Goal: Information Seeking & Learning: Learn about a topic

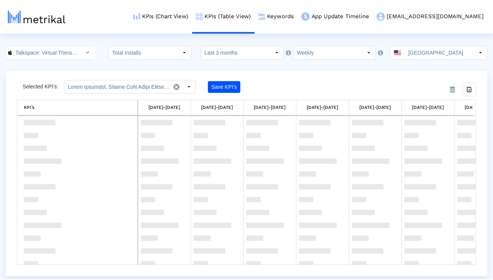
scroll to position [240, 0]
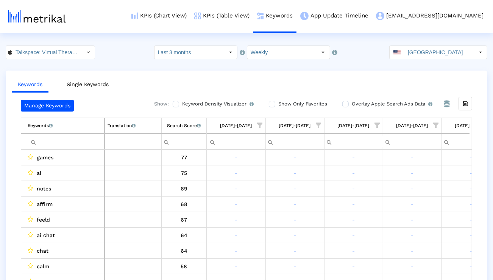
scroll to position [0, 500]
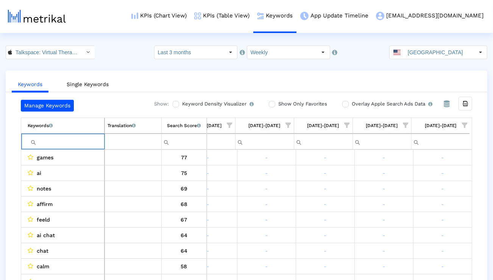
click at [50, 139] on input "Filter cell" at bounding box center [66, 141] width 77 height 13
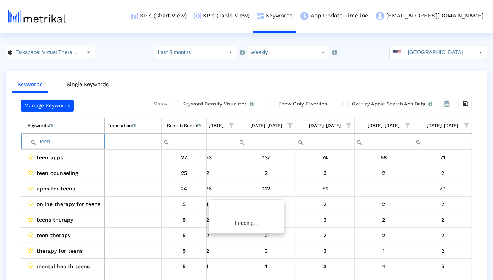
scroll to position [0, 498]
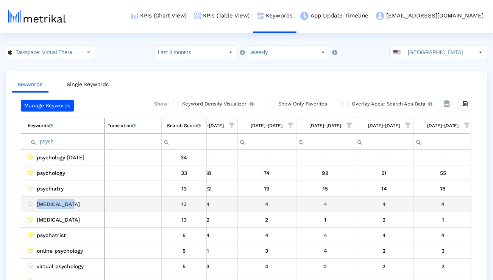
drag, startPoint x: 79, startPoint y: 200, endPoint x: 34, endPoint y: 199, distance: 45.1
click at [34, 199] on div "psychiatrist" at bounding box center [65, 204] width 74 height 10
copy div "psychiatrist"
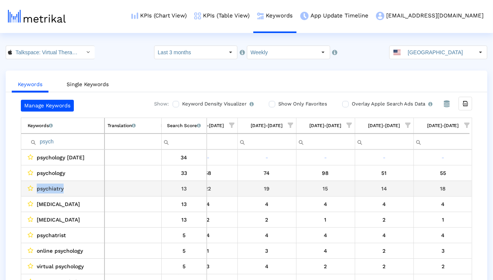
drag, startPoint x: 70, startPoint y: 189, endPoint x: 35, endPoint y: 191, distance: 34.9
click at [35, 191] on div "psychiatry" at bounding box center [65, 188] width 74 height 10
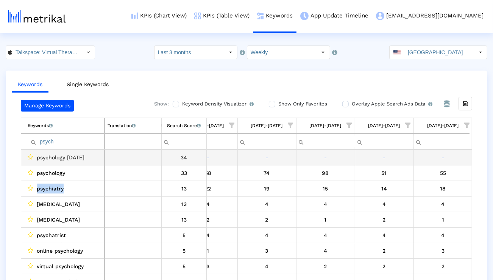
copy div "psychiatry"
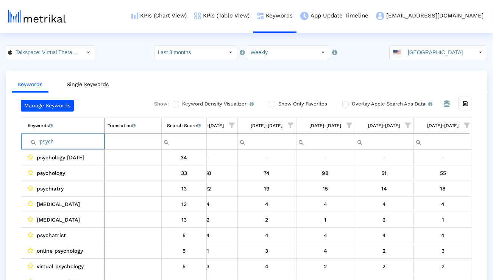
click at [66, 141] on input "psych" at bounding box center [66, 141] width 77 height 13
paste input "psychiatry"
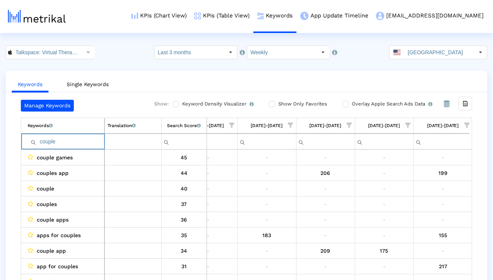
type input "couple"
click at [468, 126] on span "Show filter options for column '09/21/25-09/27/25'" at bounding box center [467, 124] width 5 height 5
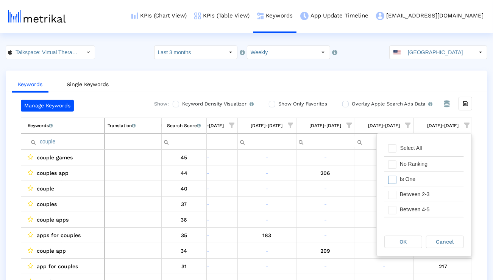
click at [427, 175] on div "Is One" at bounding box center [430, 179] width 68 height 15
click at [425, 196] on div "Between 2-3" at bounding box center [430, 194] width 68 height 15
click at [425, 207] on div "Between 4-5" at bounding box center [430, 209] width 68 height 15
click at [425, 206] on div "Between 6-10" at bounding box center [430, 210] width 68 height 15
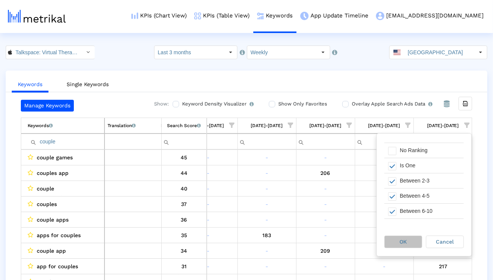
click at [413, 241] on div "OK" at bounding box center [403, 242] width 37 height 12
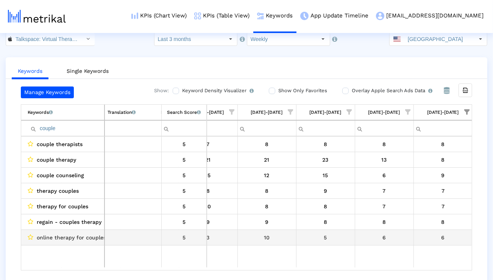
scroll to position [15, 0]
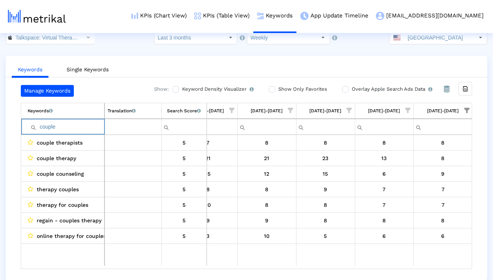
click at [69, 125] on input "couple" at bounding box center [66, 126] width 77 height 13
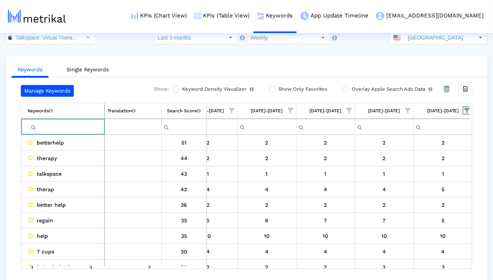
click at [469, 108] on span "Show filter options for column '09/21/25-09/27/25'" at bounding box center [467, 110] width 5 height 5
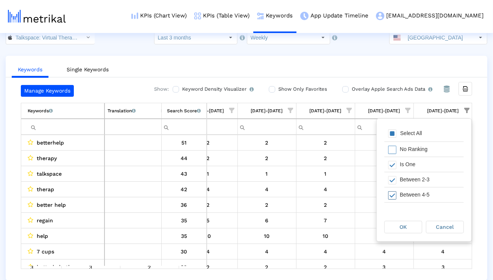
click at [438, 192] on div "Between 4-5" at bounding box center [430, 194] width 68 height 15
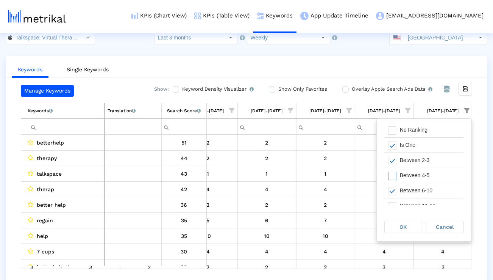
click at [438, 192] on div "Between 6-10" at bounding box center [430, 190] width 68 height 15
click at [435, 176] on div "Between 4-5" at bounding box center [430, 175] width 68 height 15
click at [410, 219] on div "OK Cancel" at bounding box center [424, 226] width 95 height 29
click at [410, 221] on div "OK" at bounding box center [403, 227] width 37 height 12
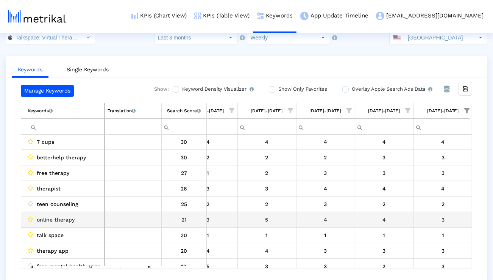
scroll to position [97, 0]
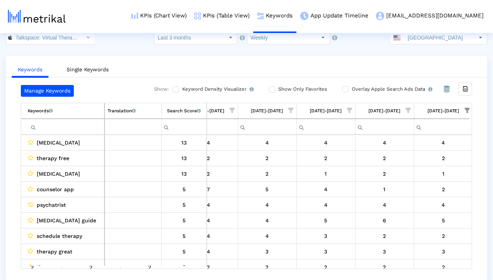
click at [469, 112] on span "Show filter options for column '09/21/25-09/27/25'" at bounding box center [467, 110] width 5 height 5
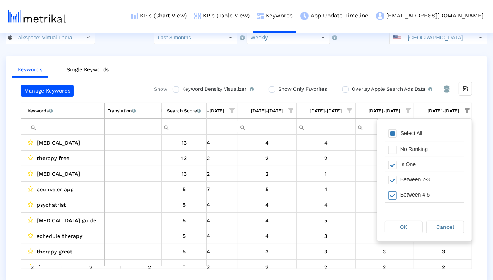
click at [416, 192] on div "Between 4-5" at bounding box center [431, 194] width 68 height 15
click at [401, 222] on div "OK" at bounding box center [403, 227] width 37 height 12
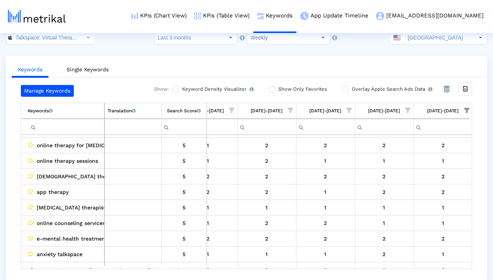
click at [84, 39] on div "Select" at bounding box center [88, 37] width 12 height 12
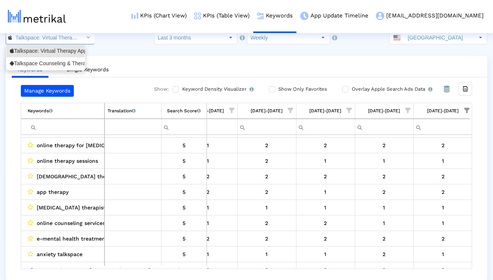
scroll to position [0, 55]
click at [66, 63] on div "Talkspace Counseling & Therapy <com.talkspace.talkspaceapp>" at bounding box center [46, 63] width 72 height 7
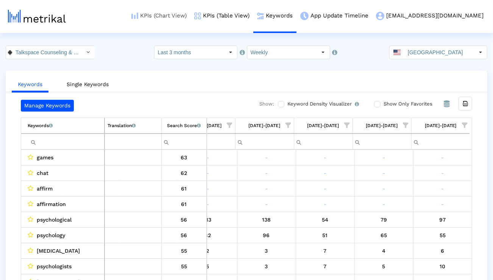
scroll to position [0, 101]
click at [191, 23] on link "KPIs (Chart View)" at bounding box center [159, 15] width 63 height 31
click at [191, 17] on link "KPIs (Chart View)" at bounding box center [159, 15] width 63 height 31
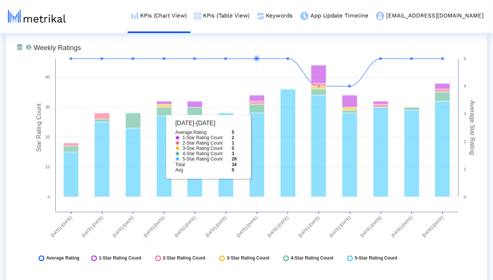
scroll to position [1059, 0]
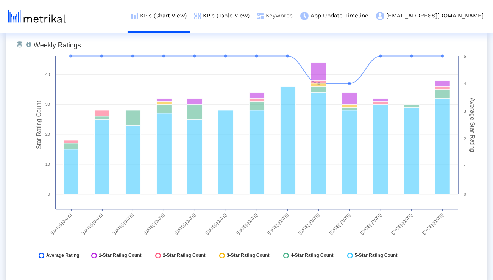
click at [297, 14] on link "Keywords" at bounding box center [274, 15] width 43 height 31
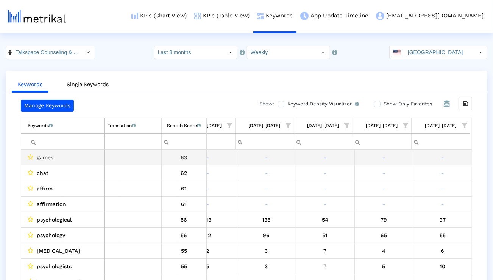
scroll to position [0, 500]
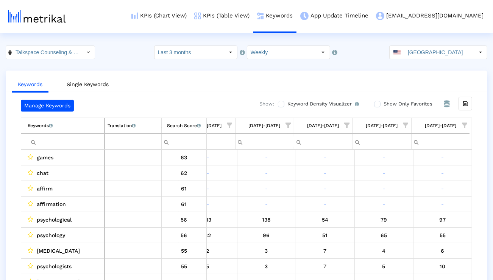
click at [466, 127] on span "Show filter options for column '09/21/25-09/27/25'" at bounding box center [464, 124] width 5 height 5
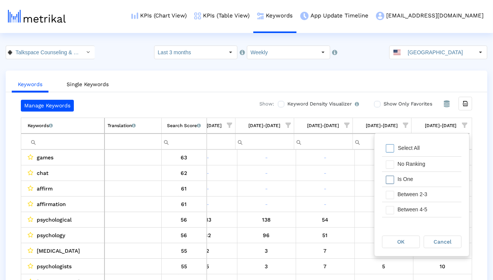
click at [421, 181] on div "Is One" at bounding box center [428, 179] width 68 height 15
click at [418, 188] on div "Between 2-3" at bounding box center [428, 194] width 68 height 15
click at [412, 208] on div "Between 4-5" at bounding box center [428, 209] width 68 height 15
click at [407, 217] on div "Between 6-10" at bounding box center [428, 219] width 68 height 15
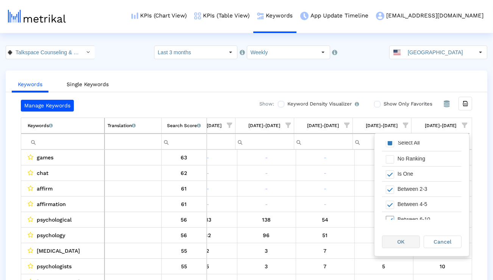
click at [398, 239] on span "OK" at bounding box center [401, 241] width 7 height 6
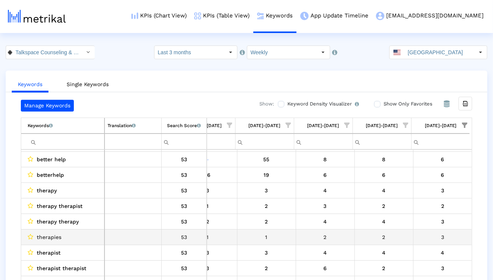
scroll to position [45, 0]
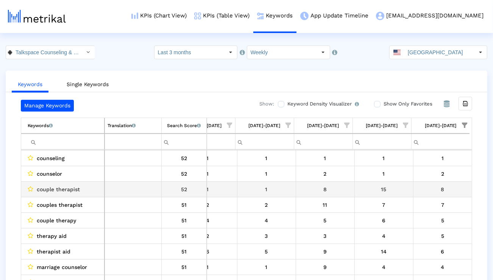
click at [69, 187] on span "couple therapist" at bounding box center [58, 189] width 43 height 10
copy span "couple therapist"
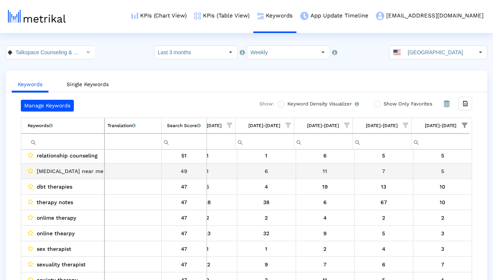
click at [75, 171] on span "psychologist near me" at bounding box center [70, 171] width 67 height 10
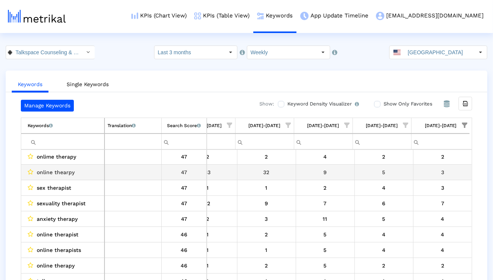
click at [75, 171] on div "online thearpy" at bounding box center [65, 172] width 74 height 10
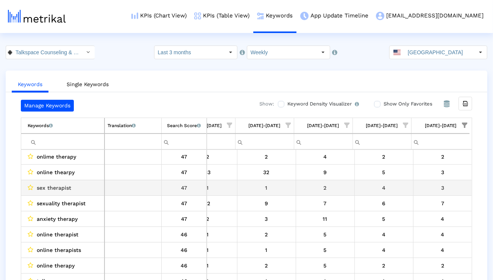
click at [68, 186] on span "sex therapist" at bounding box center [54, 188] width 34 height 10
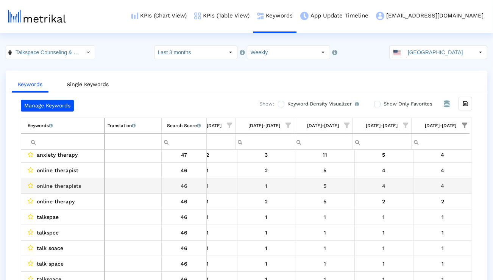
click at [61, 201] on span "online therapy" at bounding box center [56, 201] width 38 height 10
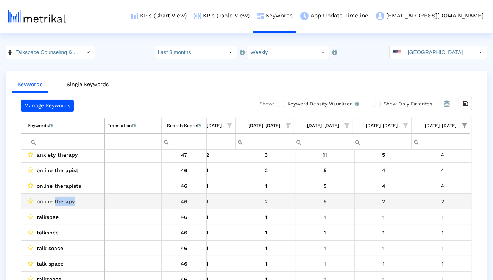
click at [61, 201] on span "online therapy" at bounding box center [56, 201] width 38 height 10
copy span "online therapy"
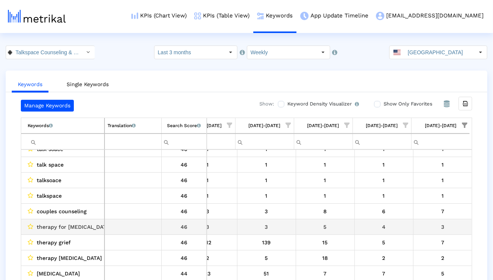
click at [86, 224] on span "therapy for depression" at bounding box center [74, 227] width 75 height 10
copy span "therapy for depression"
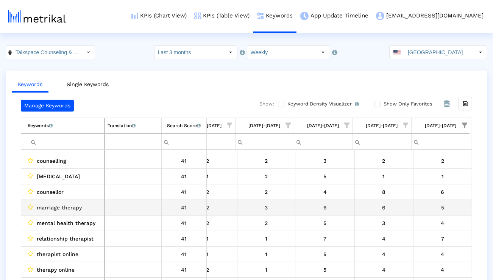
click at [67, 205] on span "marriage therapy" at bounding box center [59, 207] width 45 height 10
copy span "marriage therapy"
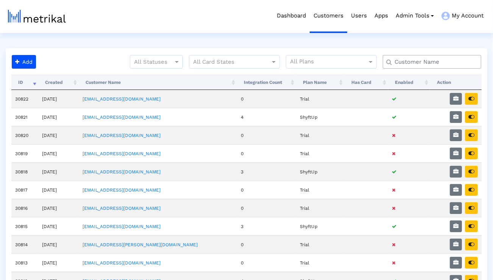
click at [416, 63] on input "text" at bounding box center [434, 62] width 89 height 8
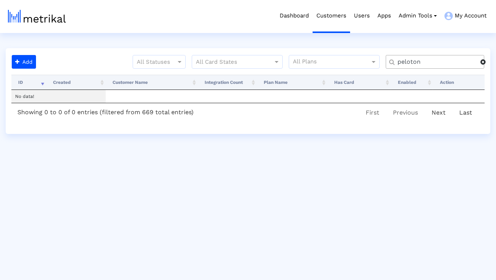
type input "peloton"
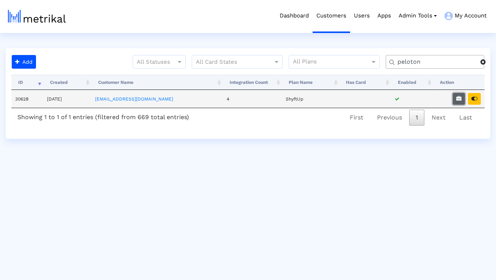
click at [462, 101] on button "button" at bounding box center [459, 99] width 12 height 12
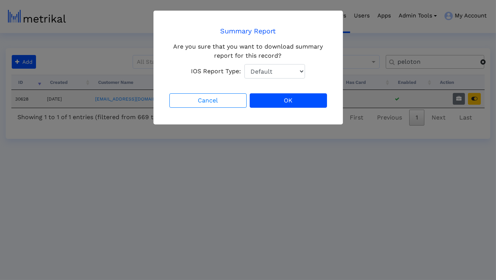
click at [288, 70] on select "Default Total Downloads New Downloads Redownloads" at bounding box center [274, 71] width 61 height 14
select select "1: 1"
click at [244, 64] on select "Default Total Downloads New Downloads Redownloads" at bounding box center [274, 71] width 61 height 14
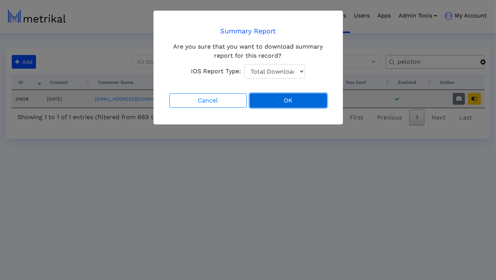
click at [274, 97] on button "OK" at bounding box center [288, 100] width 77 height 14
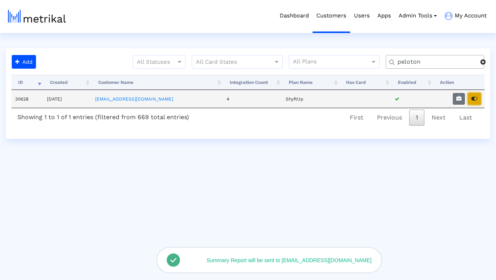
click at [476, 99] on icon "button" at bounding box center [474, 98] width 6 height 5
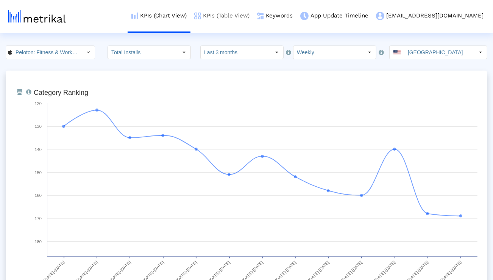
click at [242, 13] on link "KPIs (Table View)" at bounding box center [222, 15] width 63 height 31
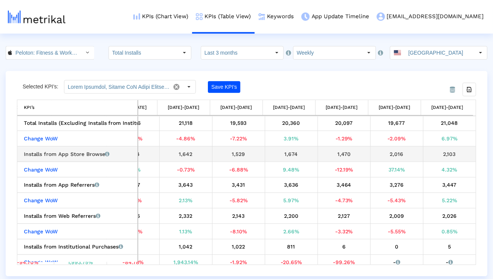
scroll to position [31, 0]
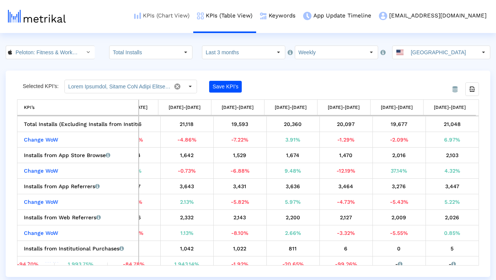
click at [186, 10] on link "KPIs (Chart View)" at bounding box center [161, 15] width 63 height 31
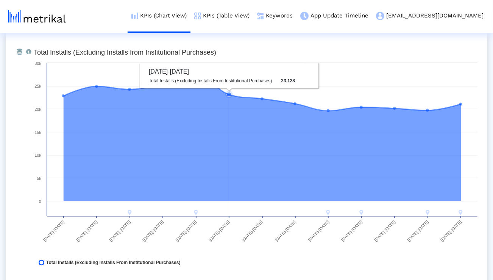
scroll to position [594, 0]
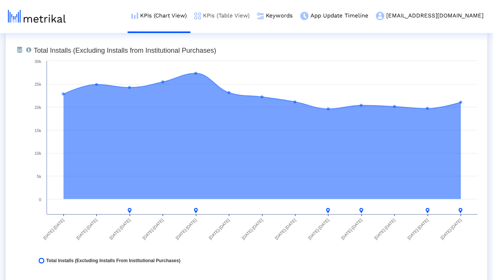
click at [249, 19] on link "KPIs (Table View)" at bounding box center [222, 15] width 63 height 31
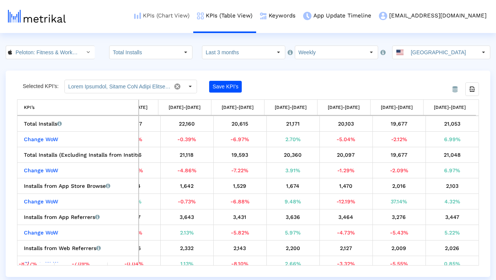
click at [178, 12] on link "KPIs (Chart View)" at bounding box center [161, 15] width 63 height 31
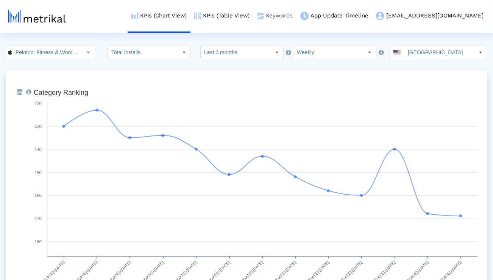
click at [297, 17] on link "Keywords" at bounding box center [274, 15] width 43 height 31
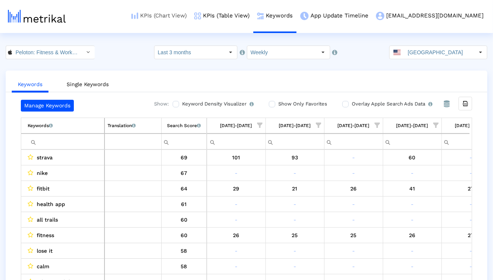
scroll to position [0, 500]
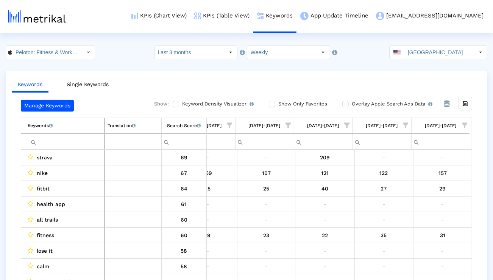
click at [75, 143] on input "Filter cell" at bounding box center [66, 141] width 77 height 13
paste input "fitness"
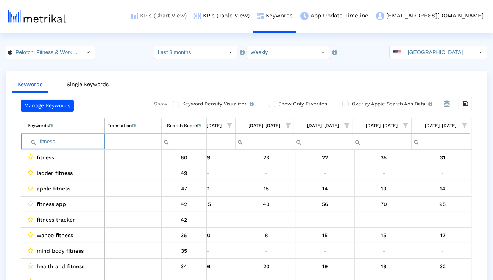
paste input "workout"
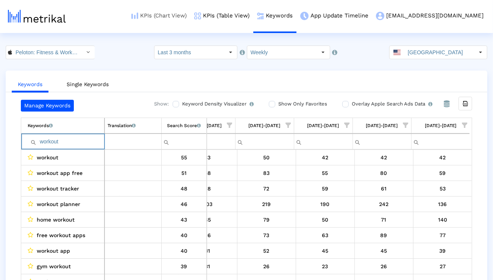
paste input "strength"
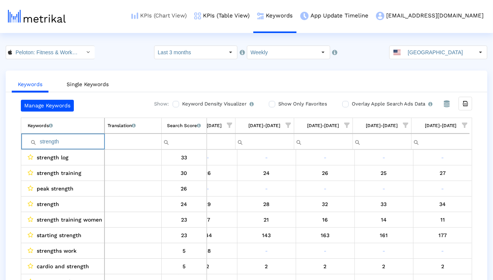
paste input "training"
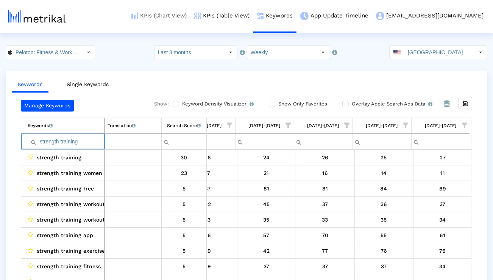
paste input "run"
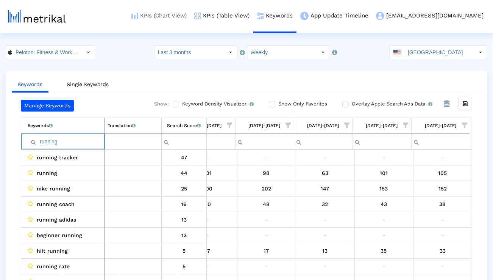
paste input "yoga"
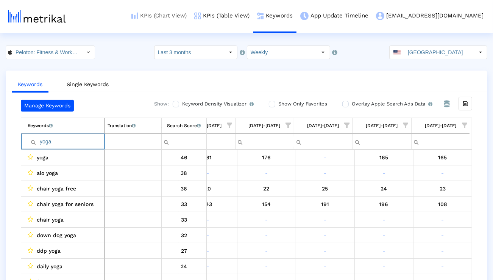
paste input "gym"
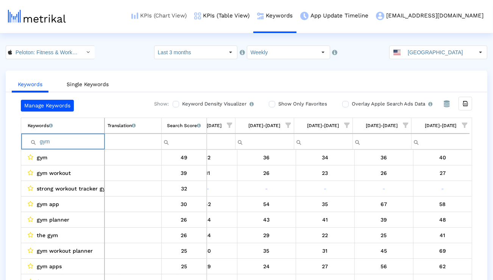
paste input "workout"
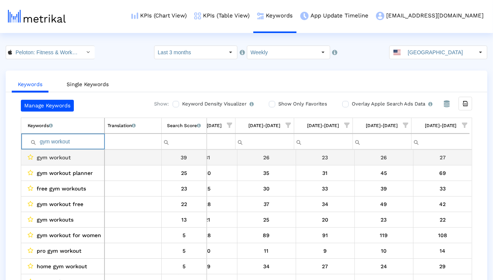
paste input "class"
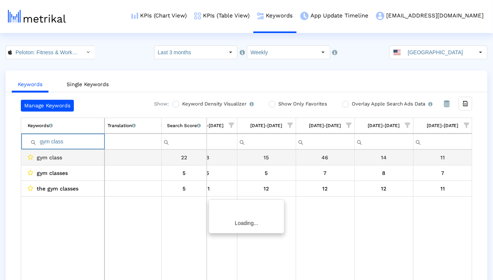
scroll to position [0, 498]
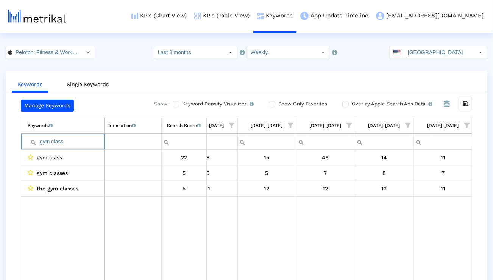
paste input "routine"
paste input "cardio"
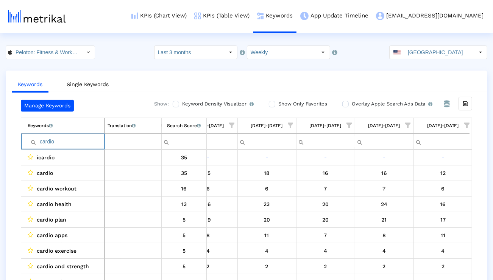
paste input "exercise"
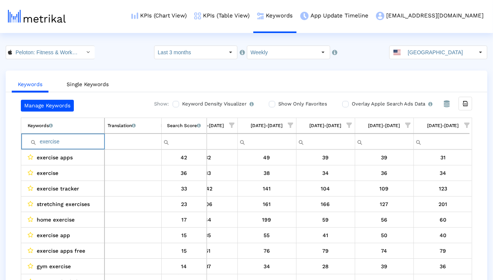
paste input "pilates"
paste input "hiit workout"
type input "hiit workouts"
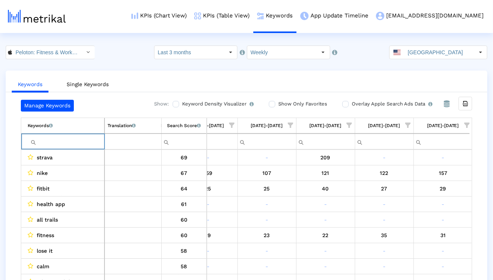
click at [467, 127] on span "Show filter options for column '09/21/25-09/27/25'" at bounding box center [467, 124] width 5 height 5
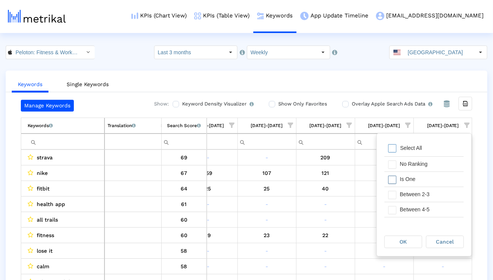
click at [429, 177] on div "Is One" at bounding box center [430, 179] width 68 height 15
click at [424, 191] on div "Between 2-3" at bounding box center [430, 194] width 68 height 15
click at [420, 212] on div "Between 4-5" at bounding box center [430, 209] width 68 height 15
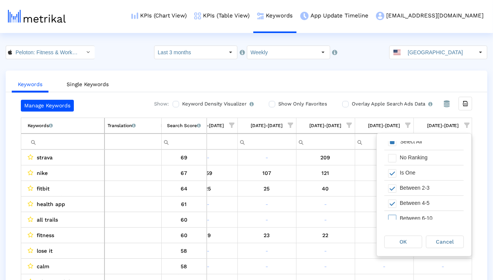
click at [420, 212] on div "Between 6-10" at bounding box center [430, 218] width 68 height 15
click at [406, 249] on div "OK Cancel" at bounding box center [424, 241] width 95 height 29
click at [406, 242] on span "OK" at bounding box center [403, 241] width 7 height 6
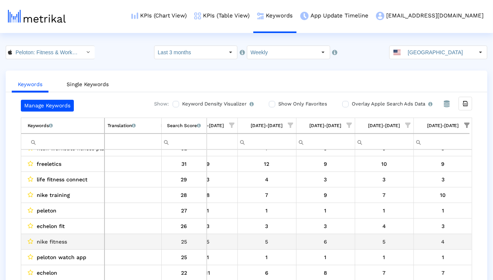
scroll to position [106, 498]
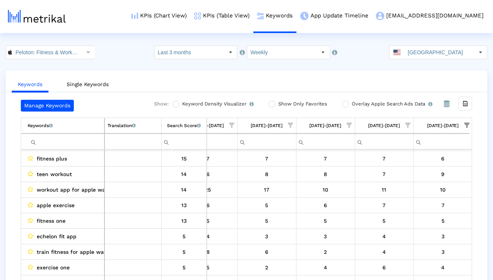
click at [84, 136] on input "Filter cell" at bounding box center [66, 141] width 77 height 13
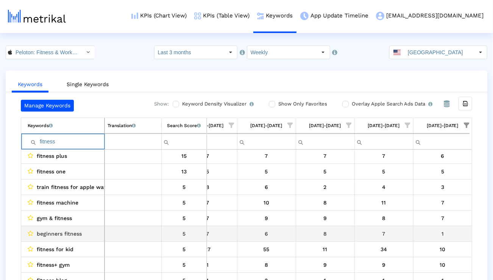
click at [66, 234] on span "beginners fitness" at bounding box center [59, 233] width 45 height 10
click at [65, 234] on span "beginners fitness" at bounding box center [59, 233] width 45 height 10
copy span "beginners fitness"
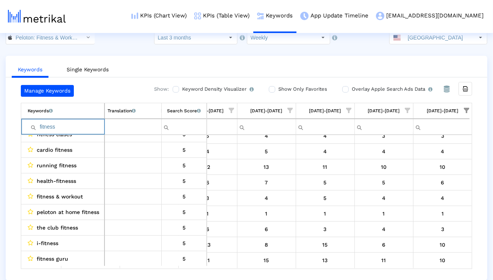
click at [86, 129] on input "fitness" at bounding box center [66, 126] width 77 height 13
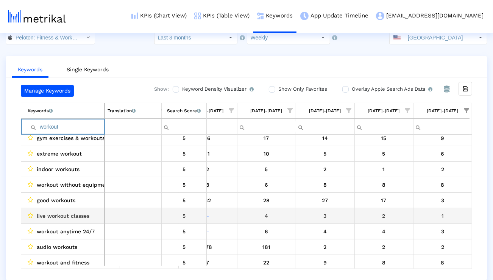
type input "workout"
click at [69, 216] on span "live workout classes" at bounding box center [63, 216] width 53 height 10
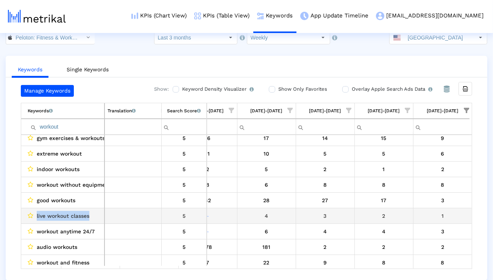
click at [69, 216] on span "live workout classes" at bounding box center [63, 216] width 53 height 10
copy span "live workout classes"
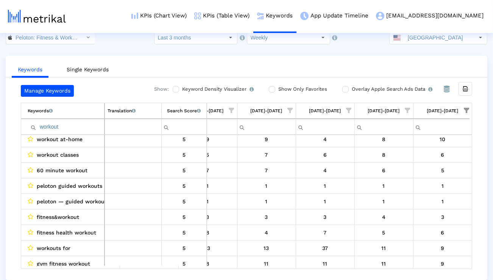
click at [81, 125] on input "workout" at bounding box center [66, 126] width 77 height 13
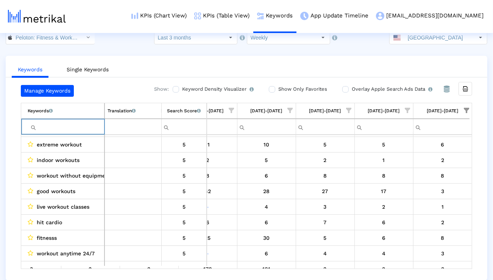
click at [410, 108] on span "Show filter options for column '09/14/25-09/20/25'" at bounding box center [407, 110] width 5 height 5
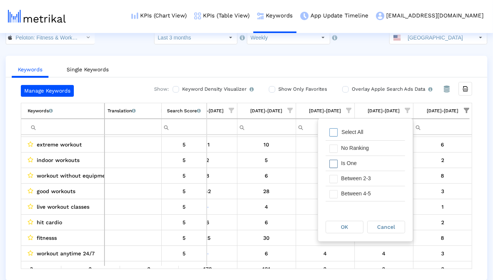
click at [372, 151] on div "No Ranking" at bounding box center [372, 148] width 68 height 15
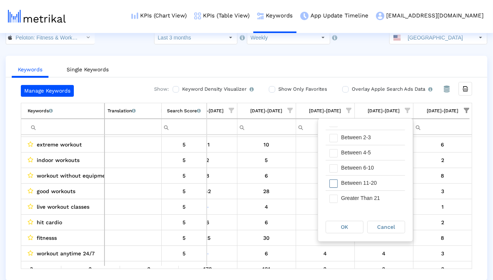
click at [367, 187] on div "Between 11-20" at bounding box center [372, 182] width 68 height 15
click at [364, 200] on div "Greater Than 21" at bounding box center [372, 198] width 68 height 15
click at [347, 229] on span "OK" at bounding box center [344, 227] width 7 height 6
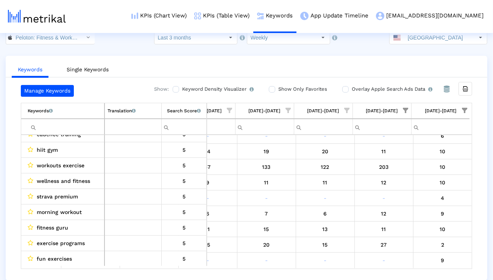
click at [452, 41] on input "[GEOGRAPHIC_DATA]" at bounding box center [440, 37] width 70 height 13
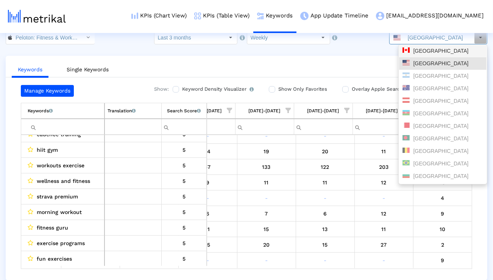
click at [437, 50] on div "[GEOGRAPHIC_DATA]" at bounding box center [443, 50] width 81 height 7
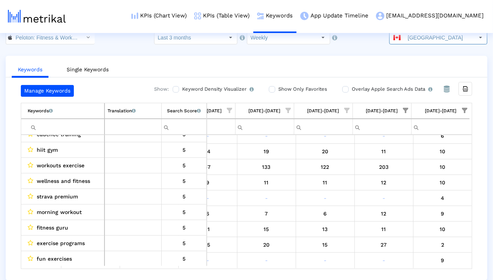
scroll to position [0, 0]
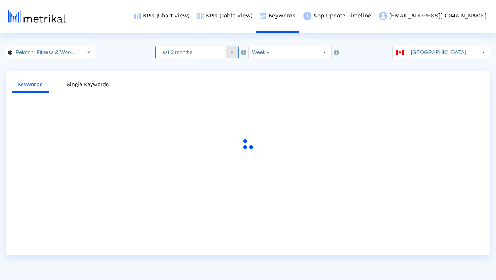
click at [222, 53] on input "Last 3 months" at bounding box center [191, 52] width 70 height 13
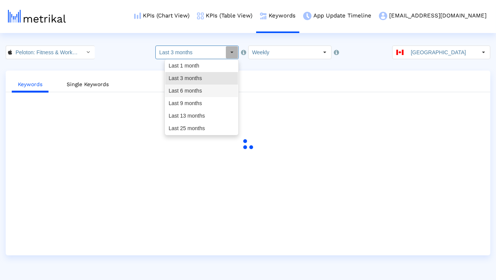
click at [210, 91] on div "Last 6 months" at bounding box center [201, 90] width 73 height 13
type input "Last 6 months"
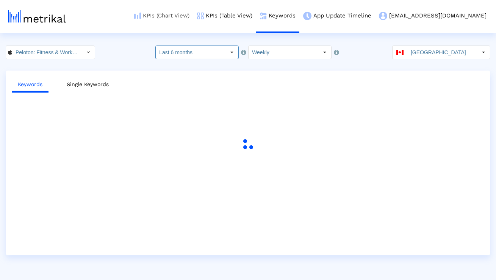
click at [193, 16] on link "KPIs (Chart View)" at bounding box center [161, 15] width 63 height 31
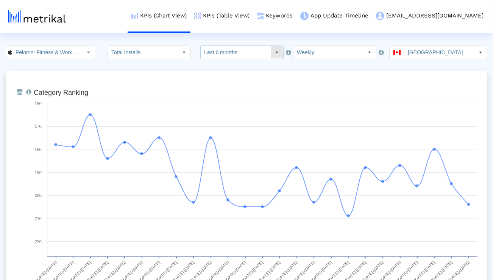
click at [221, 57] on input "Last 6 months" at bounding box center [236, 52] width 70 height 13
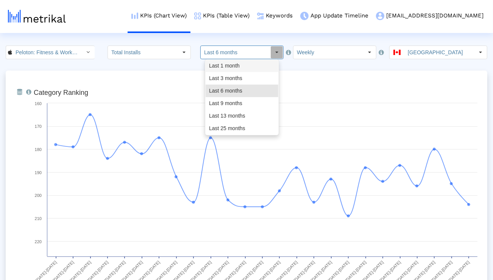
click at [221, 73] on div "Last 3 months" at bounding box center [242, 78] width 73 height 13
type input "Last 3 months"
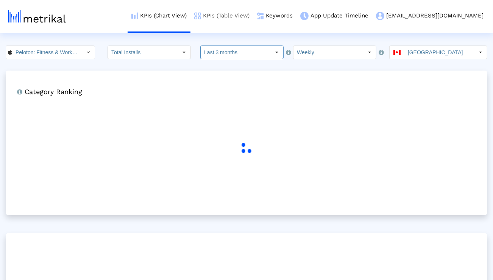
click at [244, 20] on link "KPIs (Table View)" at bounding box center [222, 15] width 63 height 31
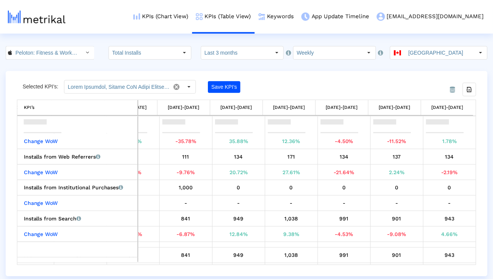
scroll to position [122, 0]
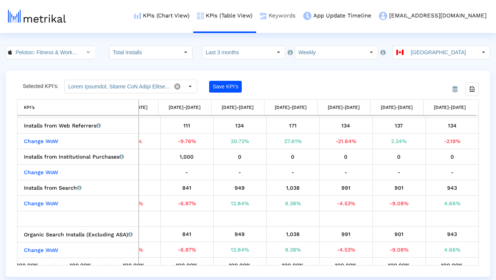
click at [299, 16] on link "Keywords" at bounding box center [277, 15] width 43 height 31
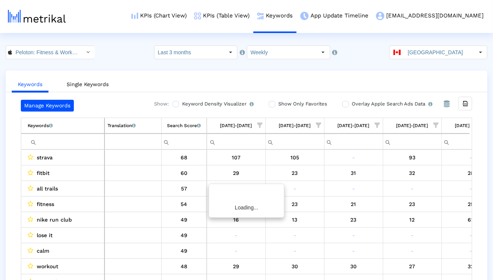
scroll to position [0, 500]
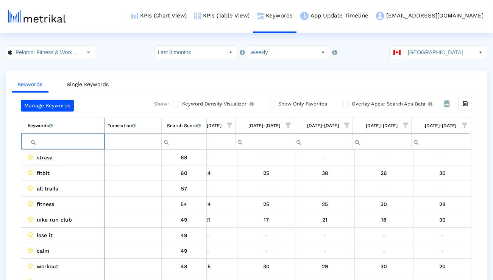
click at [80, 144] on input "Filter cell" at bounding box center [66, 141] width 77 height 13
paste input "fitness"
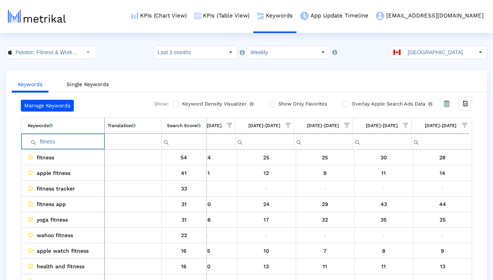
paste input "workout"
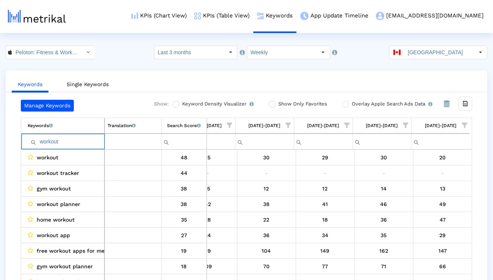
paste input "strength"
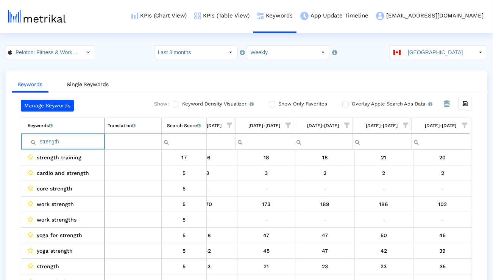
paste input "training"
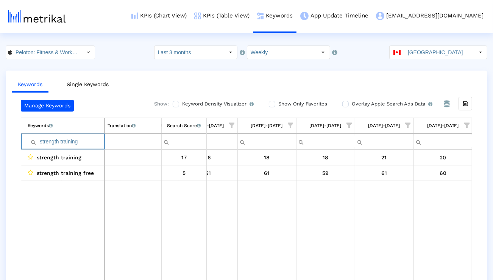
paste input "run"
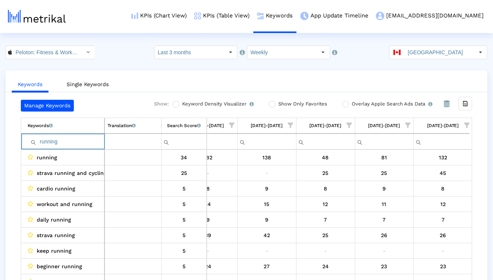
paste input "yoga"
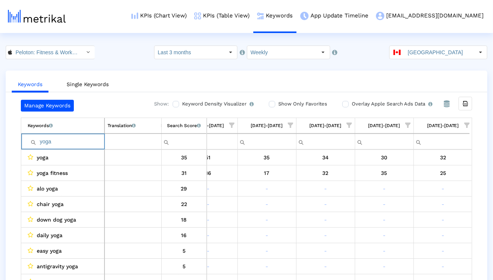
paste input "gym"
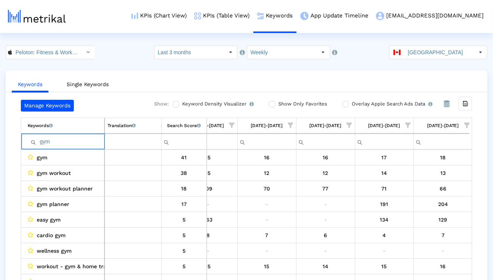
paste input "workout"
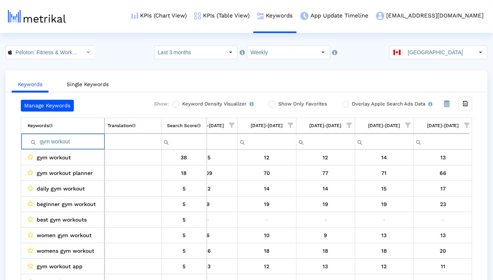
paste input "cardio"
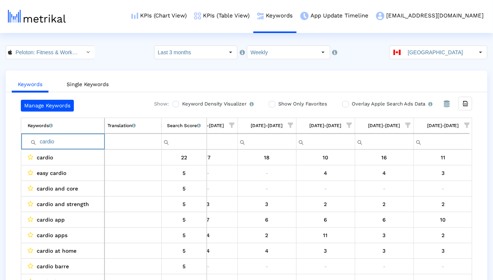
paste input "exercise"
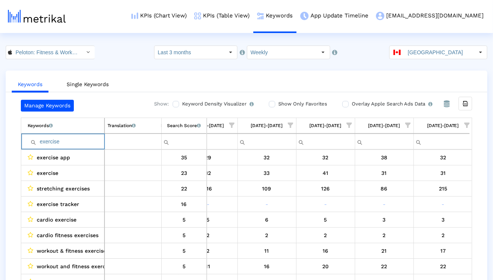
paste input "pilates"
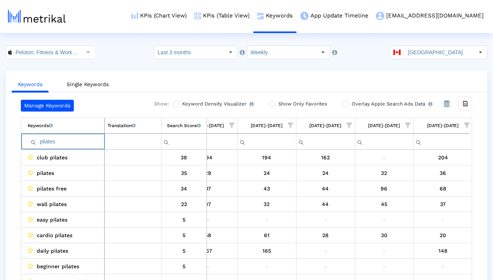
paste input "hiit workout"
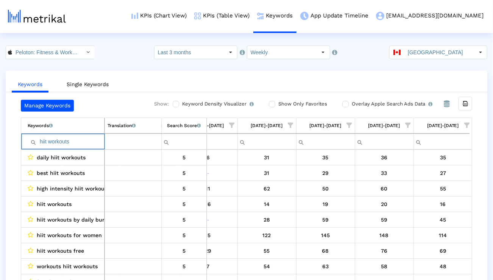
type input "hiit workouts"
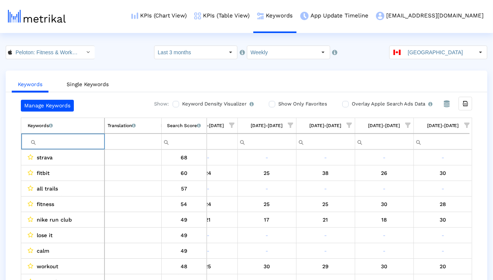
click at [469, 122] on span "Show filter options for column '09/21/25-09/27/25'" at bounding box center [467, 124] width 5 height 5
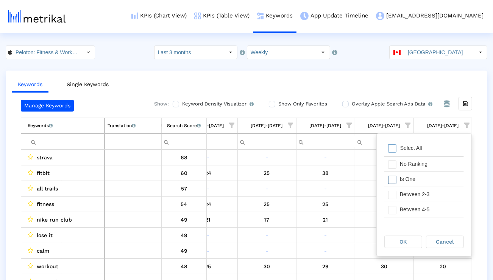
click at [426, 180] on div "Is One" at bounding box center [430, 179] width 68 height 15
click at [425, 188] on div "Between 2-3" at bounding box center [430, 194] width 68 height 15
click at [416, 208] on div "Between 4-5" at bounding box center [430, 209] width 68 height 15
click at [416, 208] on div "Between 6-10" at bounding box center [430, 212] width 68 height 15
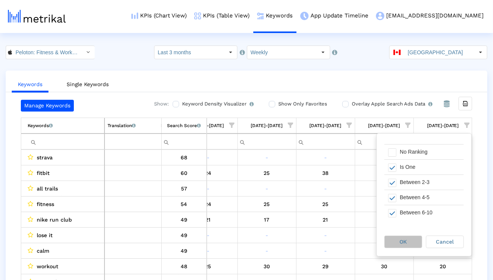
click at [406, 238] on div "OK" at bounding box center [403, 242] width 37 height 12
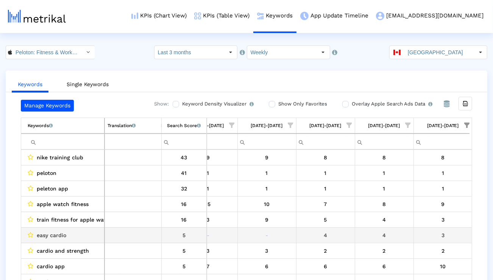
click at [54, 233] on span "easy cardio" at bounding box center [52, 235] width 30 height 10
copy span "easy cardio"
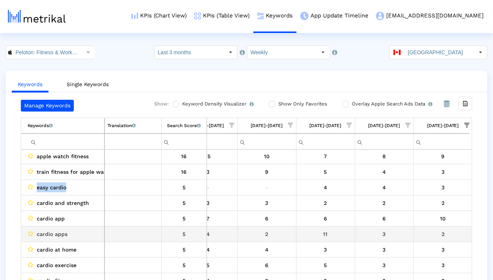
scroll to position [49, 0]
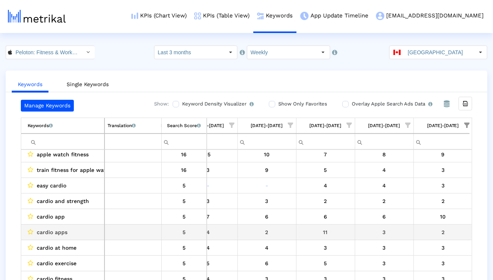
click at [65, 231] on span "cardio apps" at bounding box center [52, 232] width 31 height 10
copy span "cardio apps"
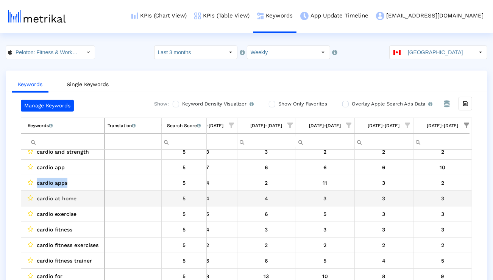
scroll to position [107, 498]
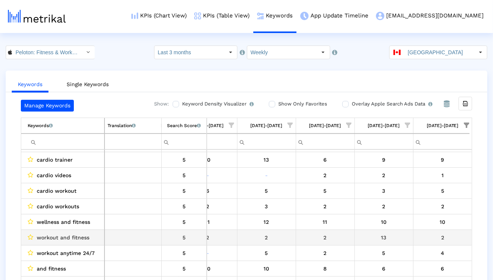
click at [77, 239] on span "workout and fitness" at bounding box center [63, 237] width 53 height 10
copy span "workout and fitness"
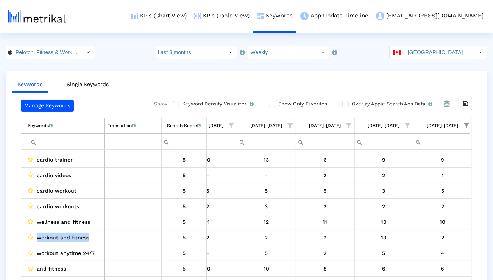
click at [59, 54] on input "Peloton: Fitness & Workouts < 792750948 >" at bounding box center [46, 52] width 68 height 13
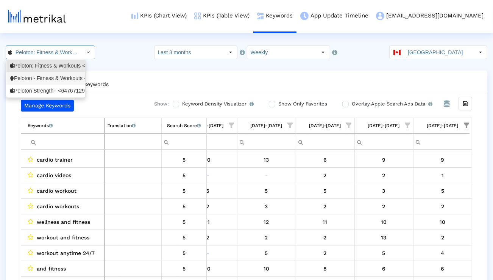
click at [46, 78] on div "Peloton - Fitness & Workouts <com.onepeloton.callisto>" at bounding box center [46, 78] width 72 height 7
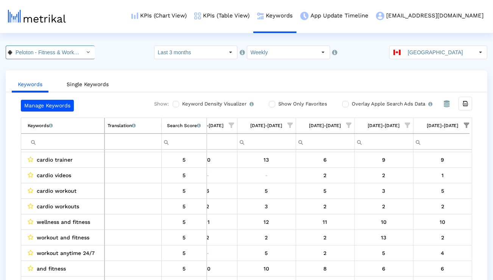
scroll to position [0, 81]
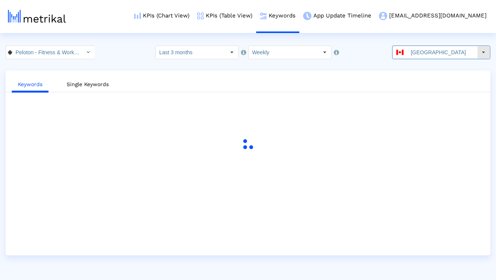
click at [422, 55] on input "[GEOGRAPHIC_DATA]" at bounding box center [442, 52] width 70 height 13
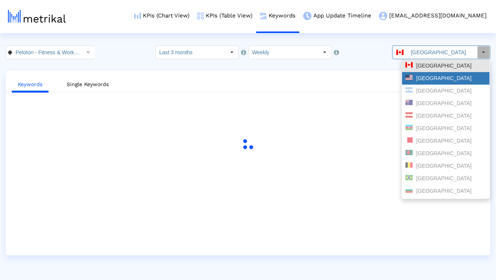
click at [416, 74] on div "[GEOGRAPHIC_DATA]" at bounding box center [446, 78] width 88 height 13
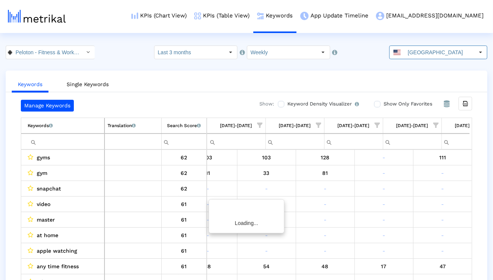
scroll to position [0, 500]
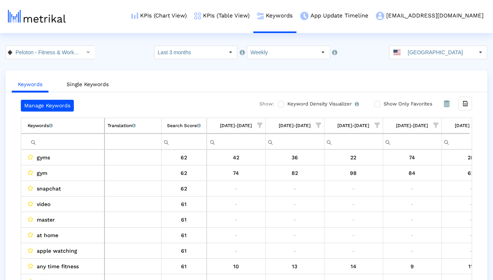
scroll to position [0, 500]
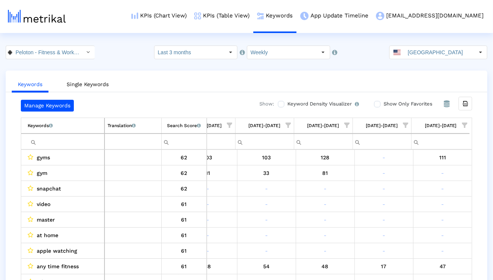
click at [55, 140] on input "Filter cell" at bounding box center [66, 141] width 77 height 13
paste input "fitness"
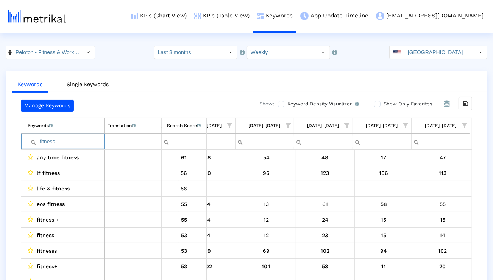
paste input "strength"
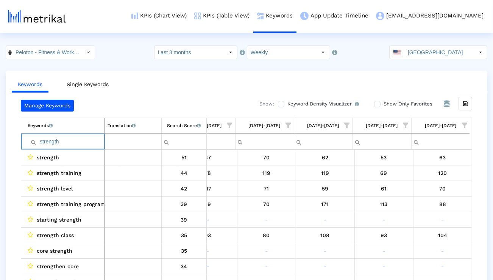
paste input "training"
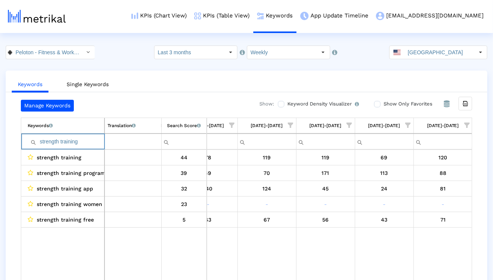
paste input "run"
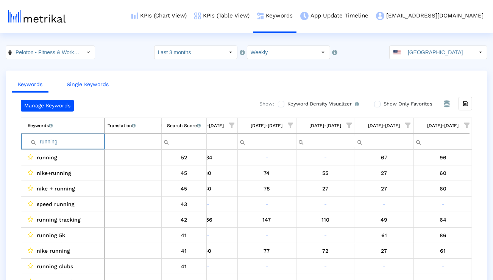
paste input "yoga"
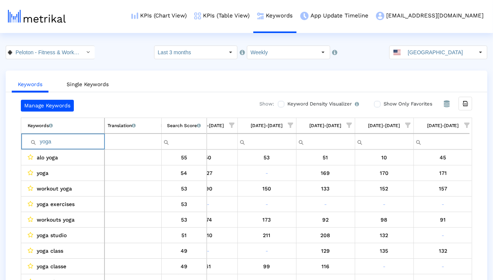
paste input "gym"
paste input "workout"
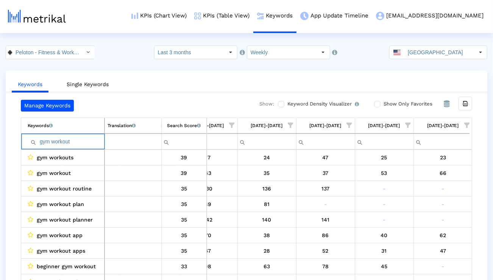
paste input "class"
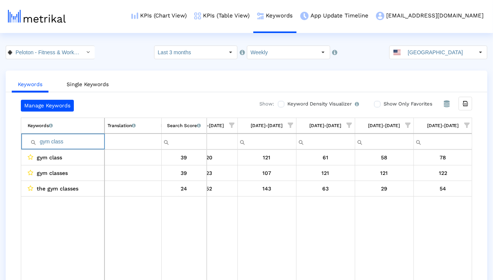
paste input "routine"
paste input "cardio"
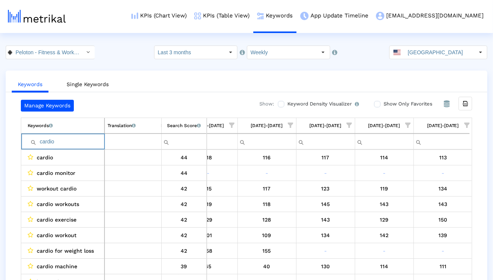
paste input "exercise"
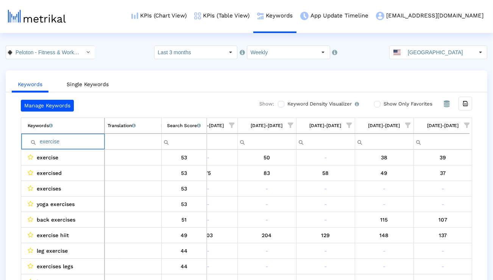
paste input "pilates"
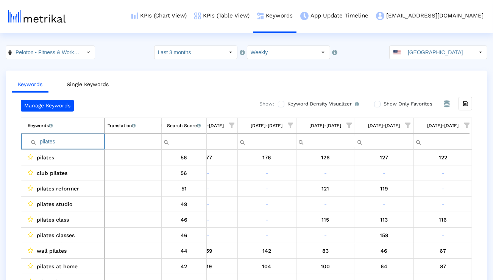
paste input "hiit workout"
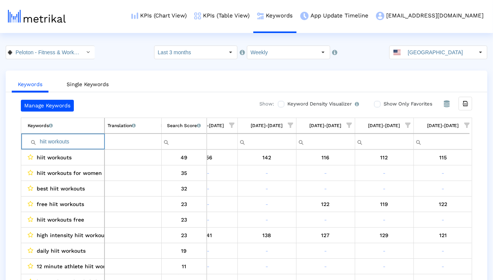
type input "hiit workouts"
click at [468, 125] on span "Show filter options for column '09/21/25-09/27/25'" at bounding box center [467, 124] width 5 height 5
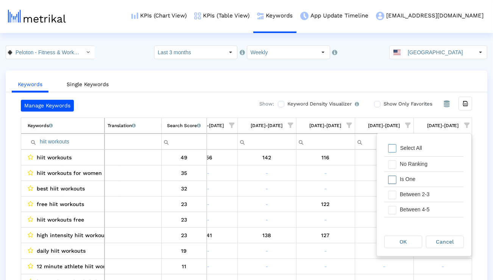
click at [438, 178] on div "Is One" at bounding box center [430, 179] width 68 height 15
click at [430, 192] on div "Between 2-3" at bounding box center [430, 194] width 68 height 15
click at [427, 200] on div "Between 2-3" at bounding box center [430, 194] width 68 height 15
click at [422, 211] on div "Between 4-5" at bounding box center [430, 209] width 68 height 15
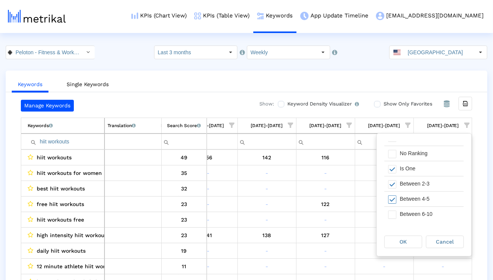
scroll to position [11, 0]
click at [422, 211] on div "Between 6-10" at bounding box center [430, 213] width 68 height 15
click at [406, 240] on span "OK" at bounding box center [403, 241] width 7 height 6
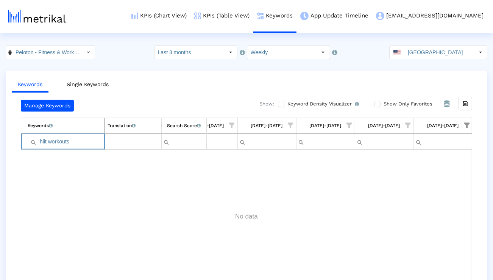
click at [94, 142] on input "hiit workouts" at bounding box center [66, 141] width 77 height 13
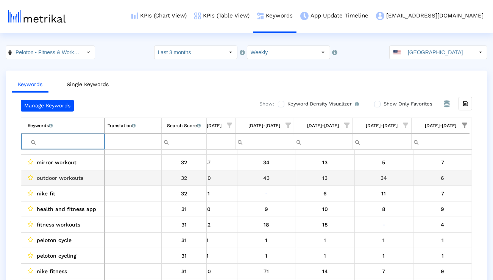
scroll to position [244, 0]
click at [96, 178] on div "outdoor workouts" at bounding box center [65, 177] width 74 height 10
click at [77, 178] on span "outdoor workouts" at bounding box center [60, 177] width 47 height 10
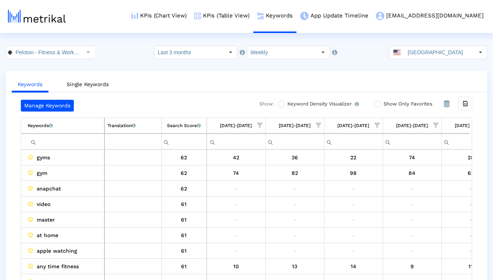
scroll to position [0, 500]
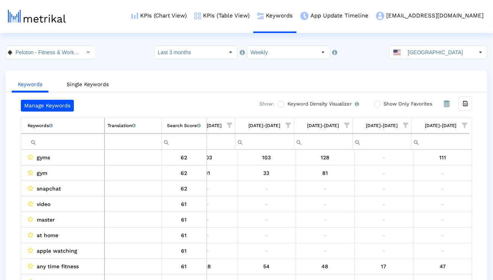
click at [464, 122] on span "Show filter options for column '09/21/25-09/27/25'" at bounding box center [464, 124] width 5 height 5
click at [416, 184] on div "Is One" at bounding box center [428, 179] width 68 height 15
click at [416, 194] on div "Between 2-3" at bounding box center [428, 194] width 68 height 15
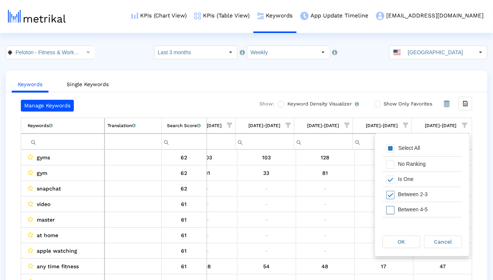
click at [416, 204] on div "Between 4-5" at bounding box center [428, 209] width 68 height 15
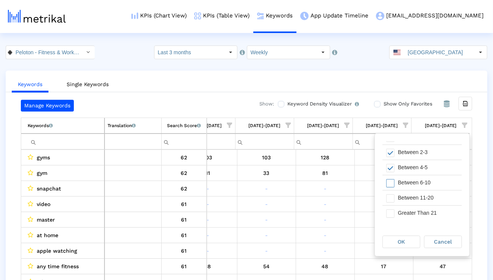
click at [411, 181] on div "Between 6-10" at bounding box center [428, 182] width 68 height 15
click at [399, 241] on span "OK" at bounding box center [401, 241] width 7 height 6
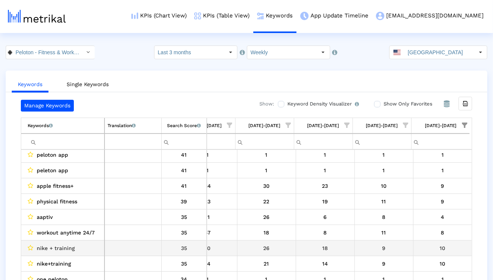
scroll to position [0, 0]
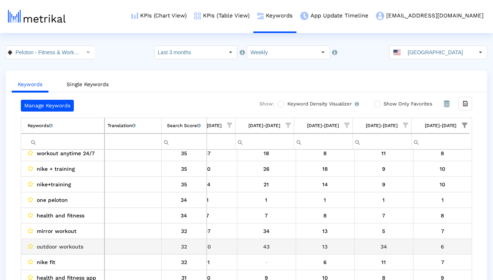
click at [71, 246] on span "outdoor workouts" at bounding box center [60, 246] width 47 height 10
copy span "outdoor workouts"
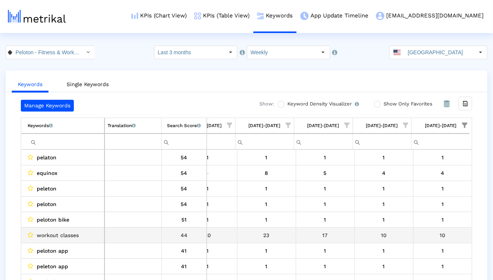
click at [61, 235] on span "workout classes" at bounding box center [58, 235] width 42 height 10
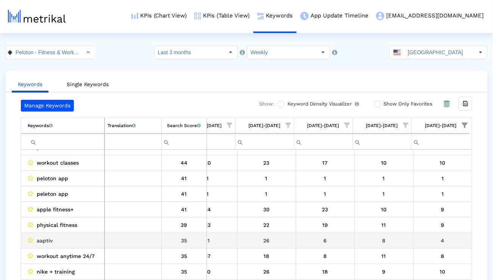
click at [50, 236] on span "aaptiv" at bounding box center [45, 240] width 16 height 10
copy span "aaptiv"
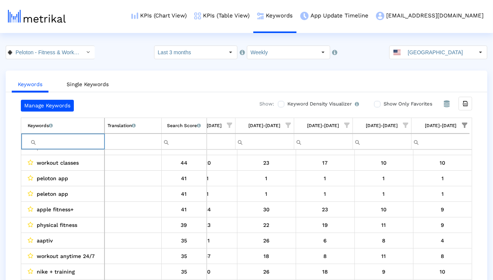
click at [84, 141] on input "Filter cell" at bounding box center [66, 141] width 77 height 13
paste input "fitness"
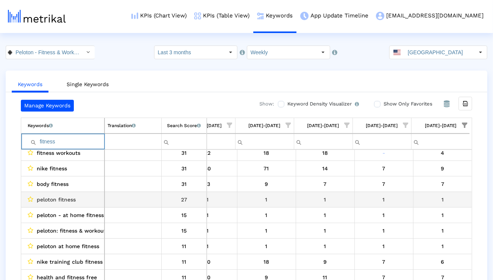
scroll to position [68, 0]
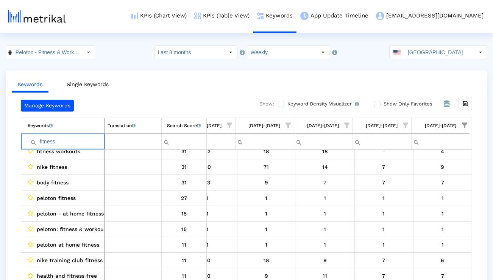
type input "fitness"
click at [466, 128] on span "Show filter options for column '09/21/25-09/27/25'" at bounding box center [464, 124] width 5 height 5
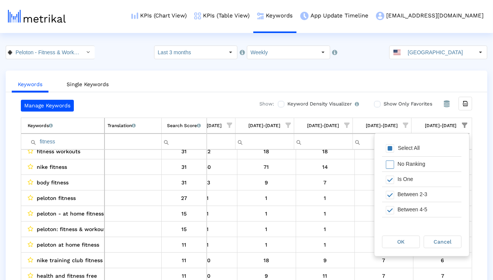
click at [399, 155] on div "Select All" at bounding box center [422, 148] width 80 height 15
click at [395, 237] on div "OK" at bounding box center [401, 242] width 37 height 12
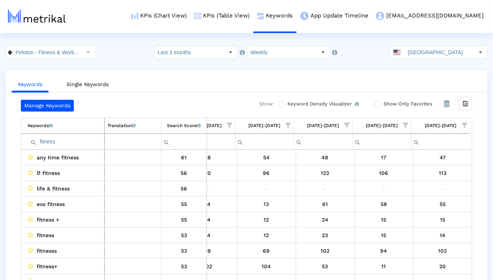
click at [423, 53] on input "[GEOGRAPHIC_DATA]" at bounding box center [440, 52] width 70 height 13
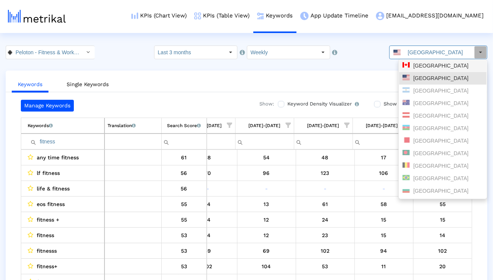
click at [418, 68] on div "[GEOGRAPHIC_DATA]" at bounding box center [443, 65] width 81 height 7
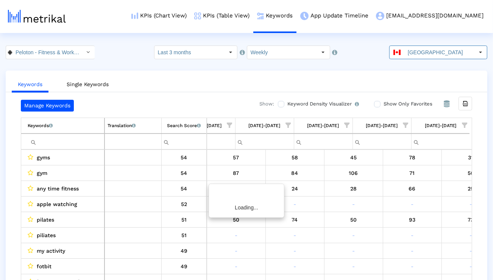
scroll to position [0, 500]
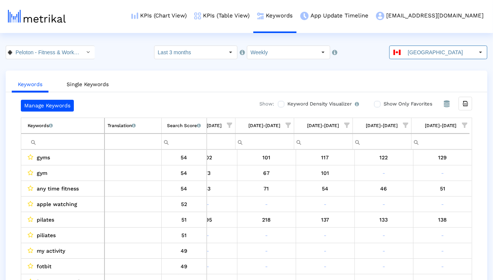
click at [51, 141] on input "Filter cell" at bounding box center [66, 141] width 77 height 13
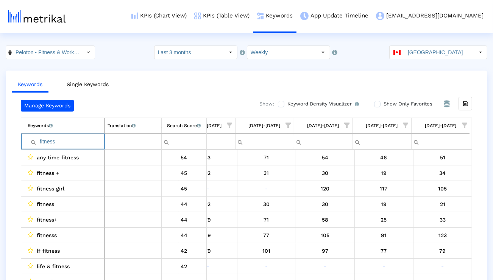
paste input "strength"
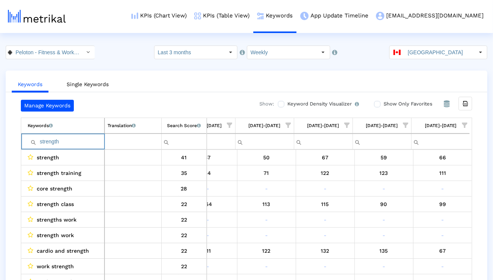
paste input "training"
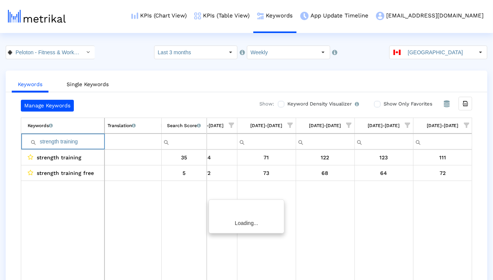
scroll to position [0, 498]
paste input "run"
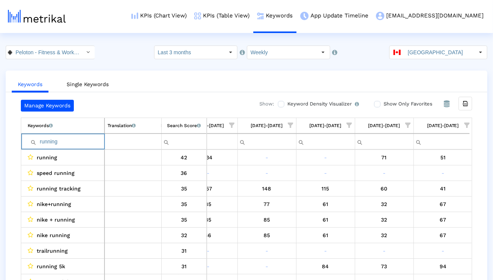
paste input "yoga"
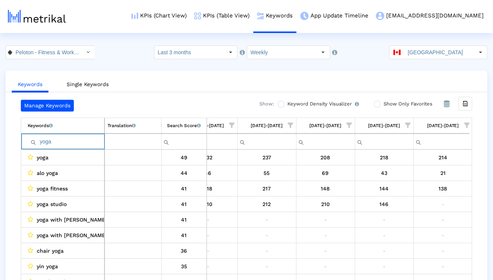
paste input "gym"
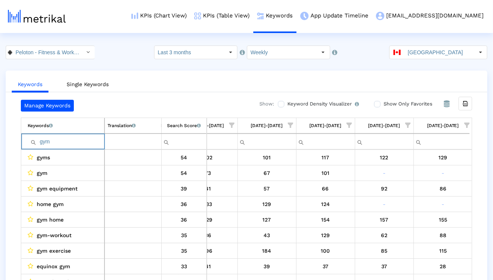
paste input "workout"
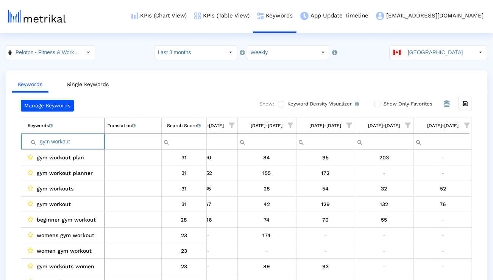
paste input "class"
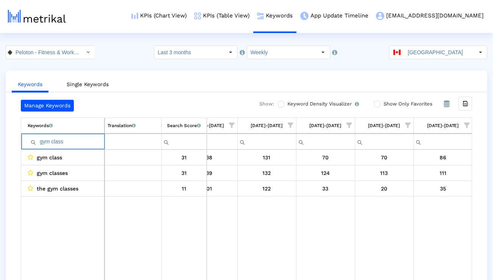
paste input "routine"
paste input "cardio"
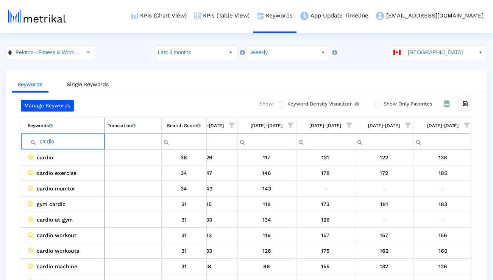
paste input "exercise"
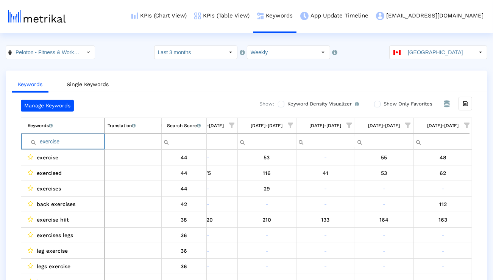
paste input "pilates"
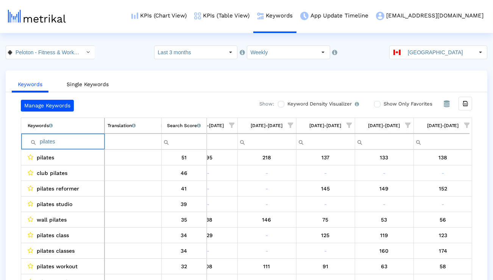
click at [70, 138] on input "pilates" at bounding box center [66, 141] width 77 height 13
type input "pilate"
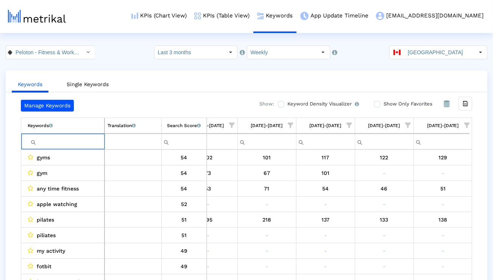
click at [469, 122] on span "Show filter options for column '09/21/25-09/27/25'" at bounding box center [467, 124] width 5 height 5
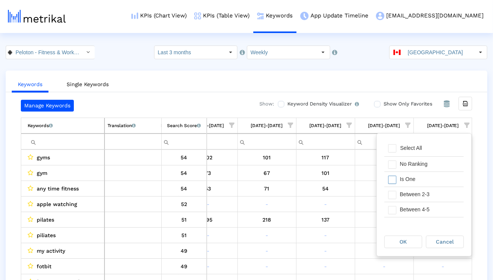
click at [421, 178] on div "Is One" at bounding box center [430, 179] width 68 height 15
click at [418, 192] on div "Between 2-3" at bounding box center [430, 194] width 68 height 15
click at [415, 203] on div "Between 4-5" at bounding box center [430, 209] width 68 height 15
click at [410, 212] on div "Between 6-10" at bounding box center [430, 213] width 68 height 15
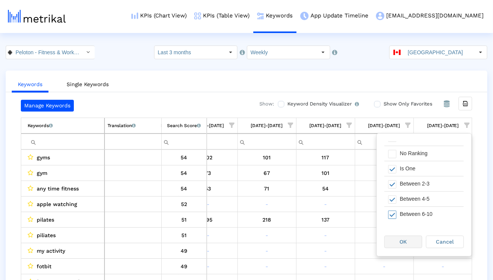
click at [395, 244] on div "OK" at bounding box center [403, 242] width 37 height 12
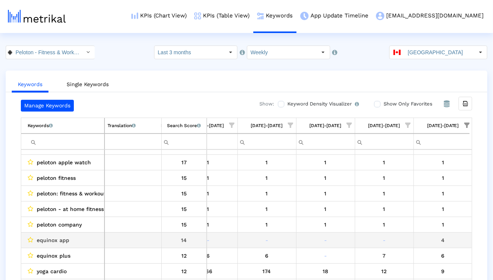
scroll to position [321, 0]
